Goal: Navigation & Orientation: Find specific page/section

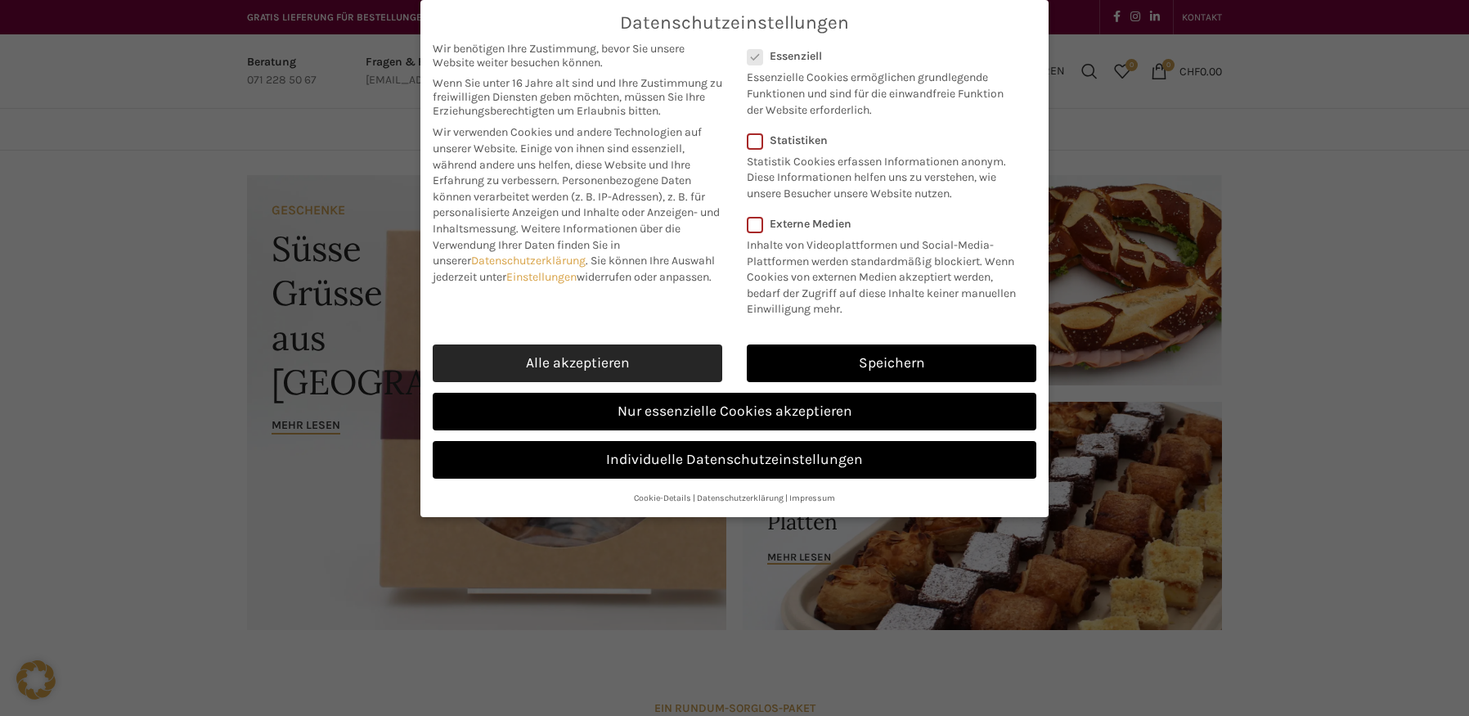
click at [593, 356] on link "Alle akzeptieren" at bounding box center [577, 363] width 289 height 38
checkbox input "true"
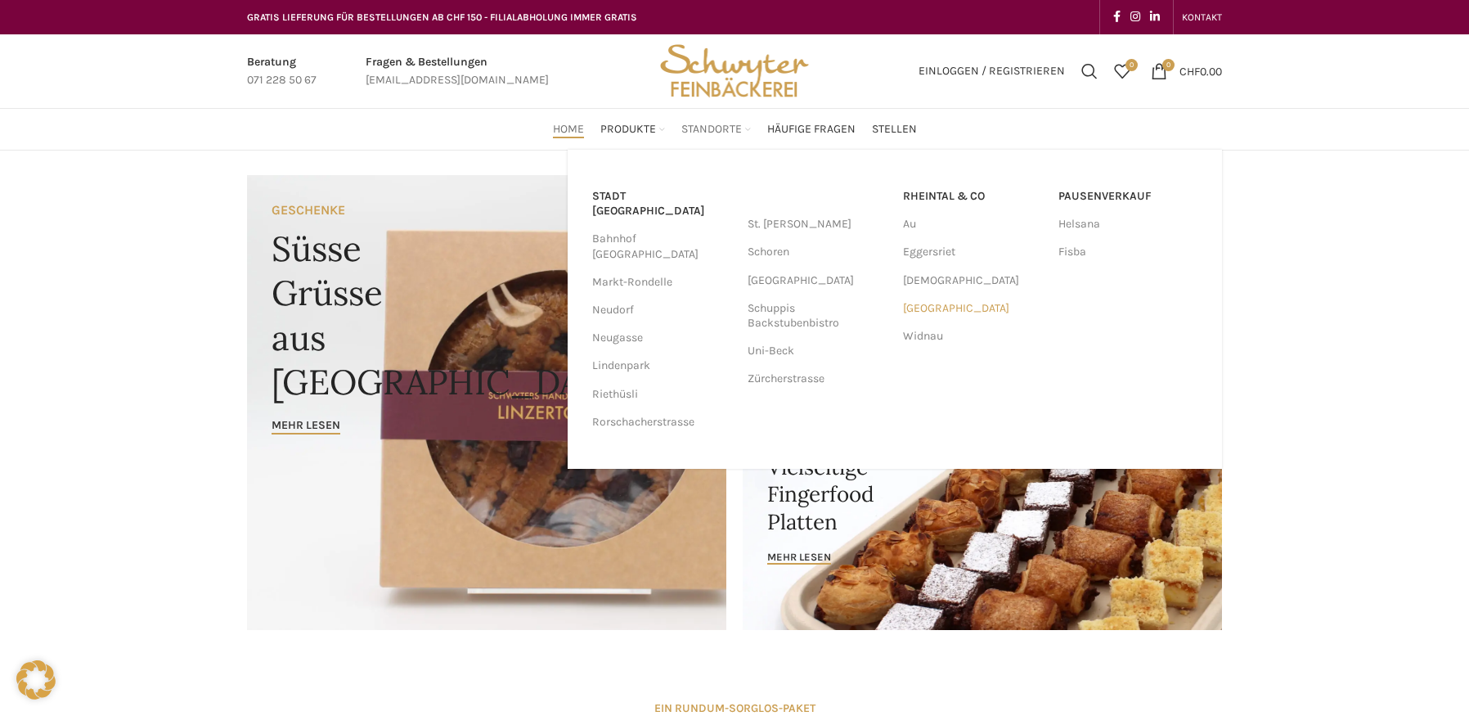
click at [944, 308] on link "[GEOGRAPHIC_DATA]" at bounding box center [972, 308] width 139 height 28
